Goal: Find specific page/section: Find specific page/section

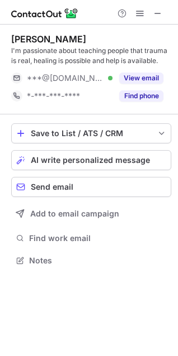
scroll to position [253, 178]
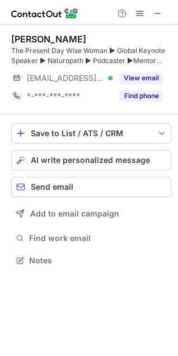
scroll to position [253, 178]
click at [152, 9] on button at bounding box center [157, 13] width 13 height 13
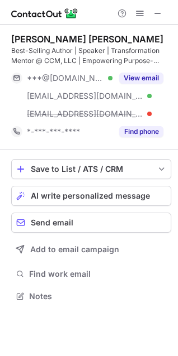
scroll to position [289, 178]
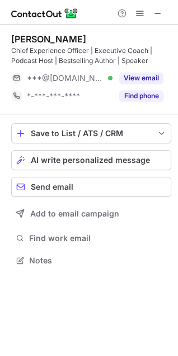
scroll to position [253, 178]
